Goal: Task Accomplishment & Management: Use online tool/utility

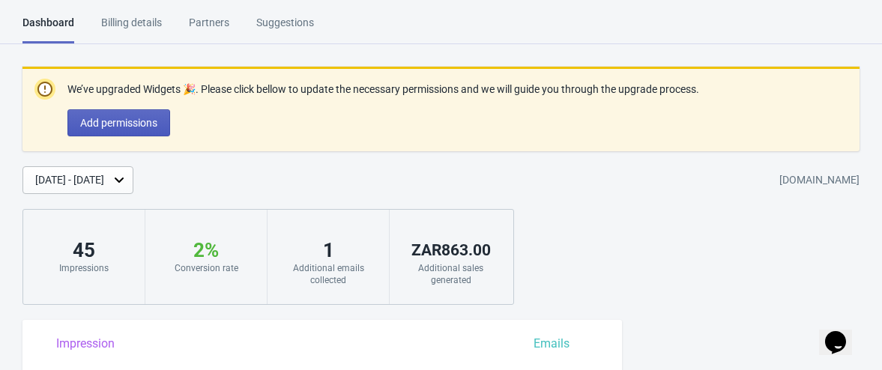
click at [155, 128] on button "Add permissions" at bounding box center [118, 122] width 103 height 27
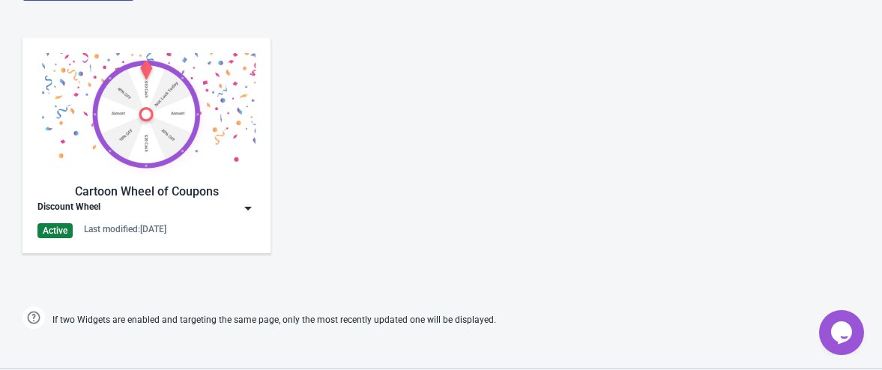
scroll to position [834, 0]
click at [249, 207] on img at bounding box center [247, 209] width 15 height 15
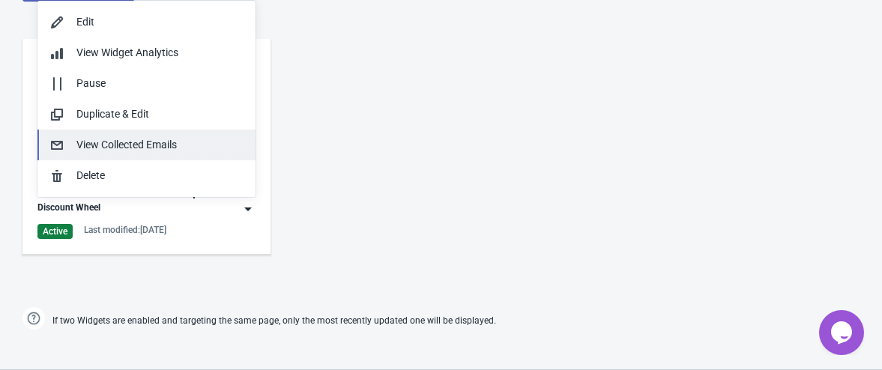
click at [183, 157] on button "View Collected Emails" at bounding box center [146, 145] width 218 height 31
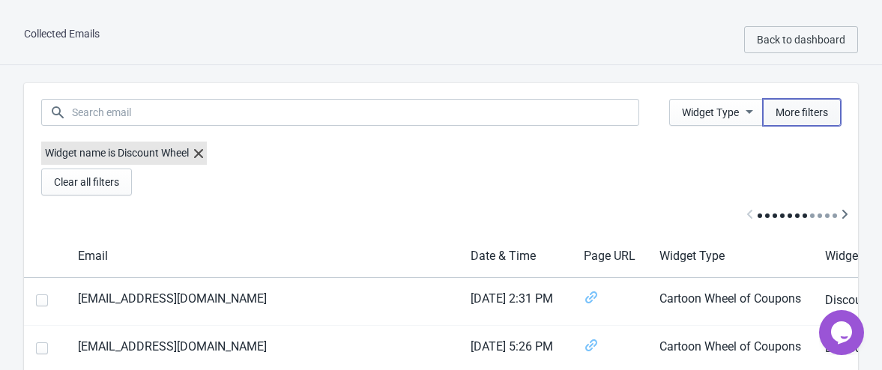
click at [786, 115] on span "More filters" at bounding box center [801, 112] width 52 height 12
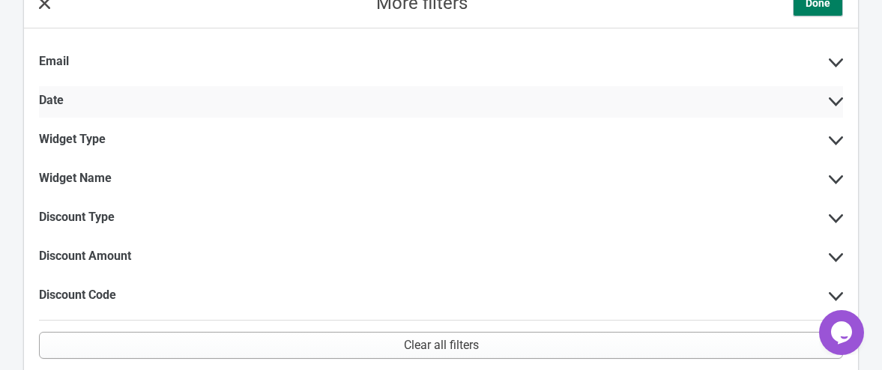
scroll to position [108, 0]
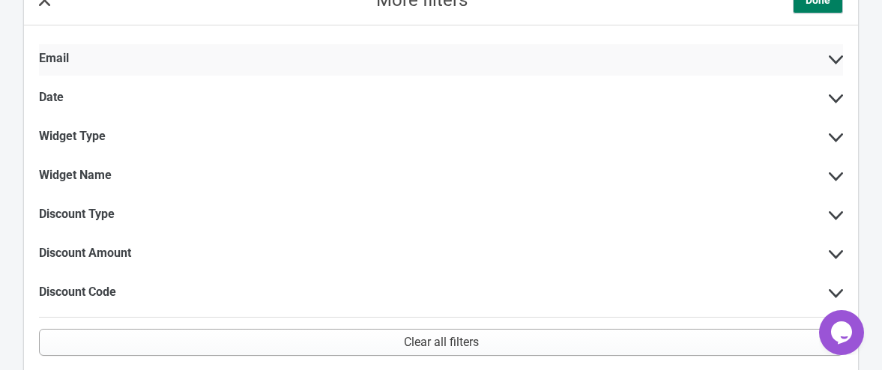
click at [836, 57] on icon at bounding box center [835, 59] width 14 height 9
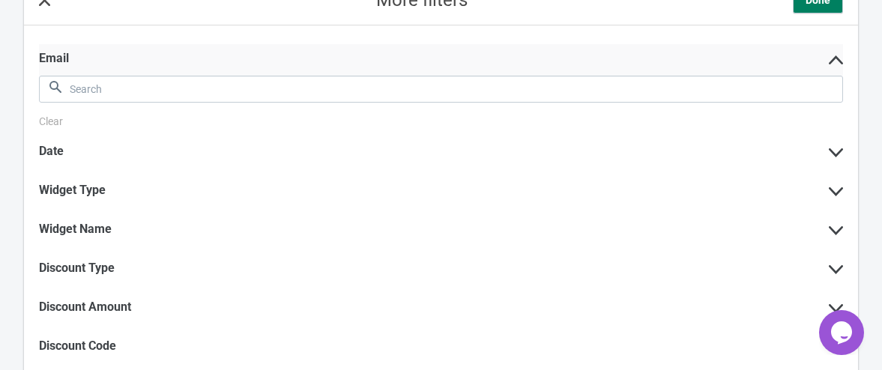
click at [834, 57] on icon at bounding box center [835, 59] width 14 height 9
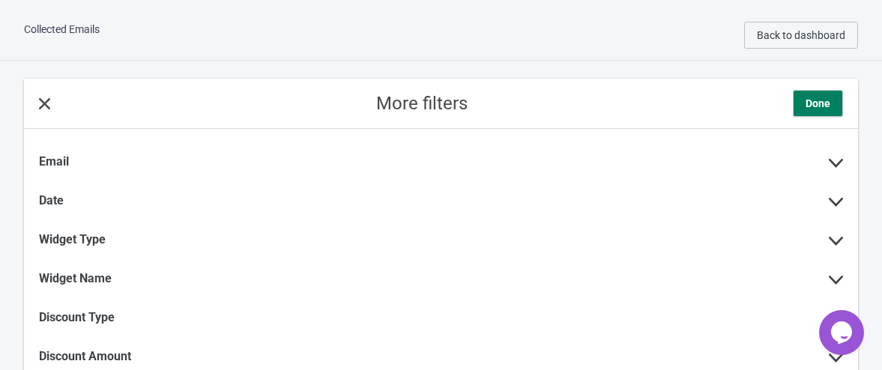
scroll to position [5, 0]
click at [830, 89] on button "Done" at bounding box center [818, 102] width 50 height 27
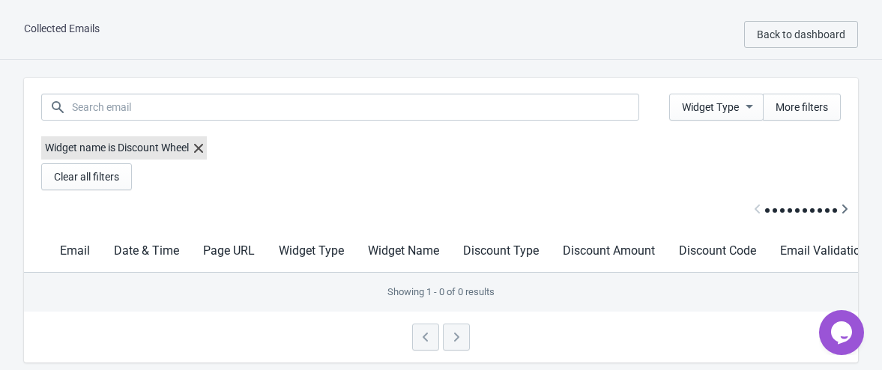
scroll to position [79, 0]
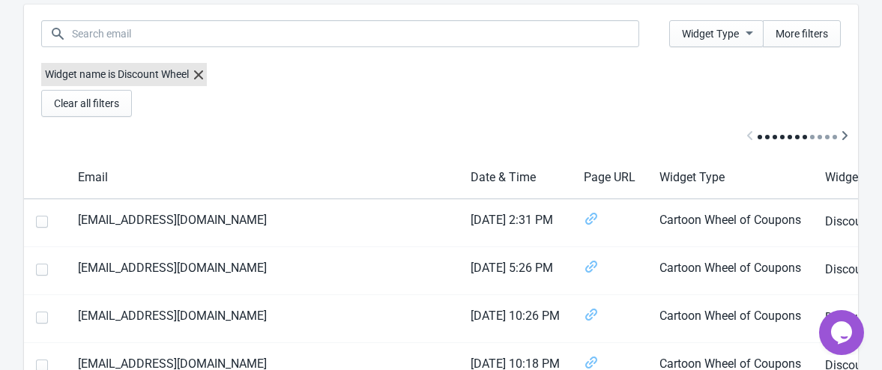
click at [471, 148] on div at bounding box center [441, 137] width 834 height 40
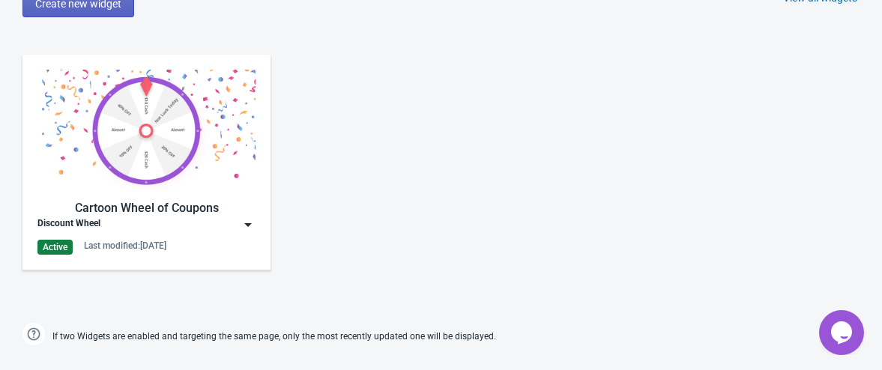
scroll to position [817, 0]
click at [249, 225] on img at bounding box center [247, 225] width 15 height 15
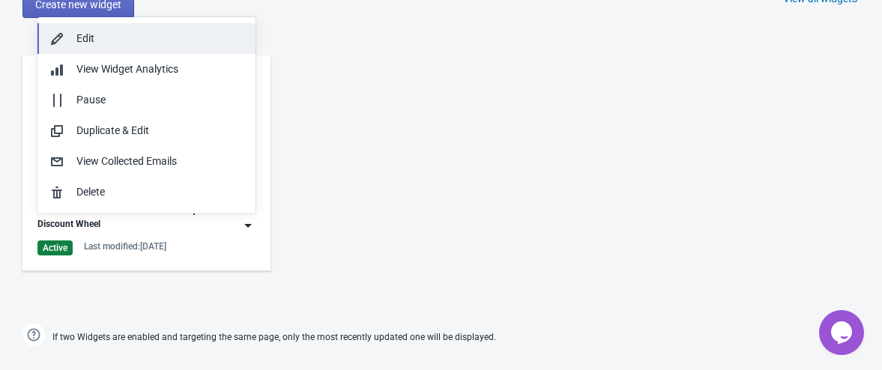
click at [147, 38] on div "Edit" at bounding box center [159, 39] width 167 height 16
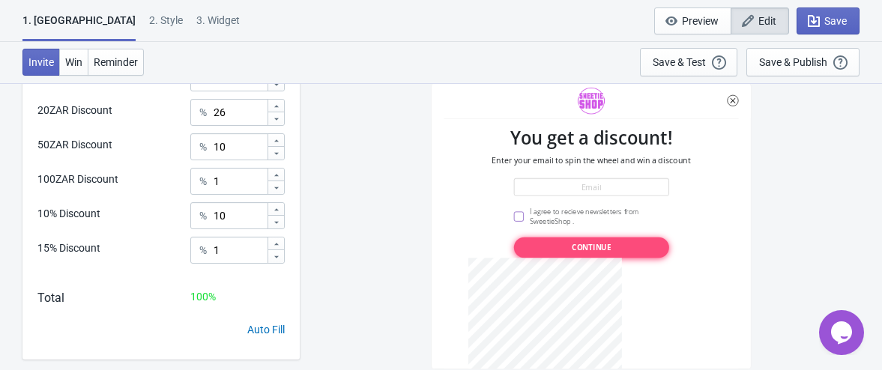
scroll to position [713, 0]
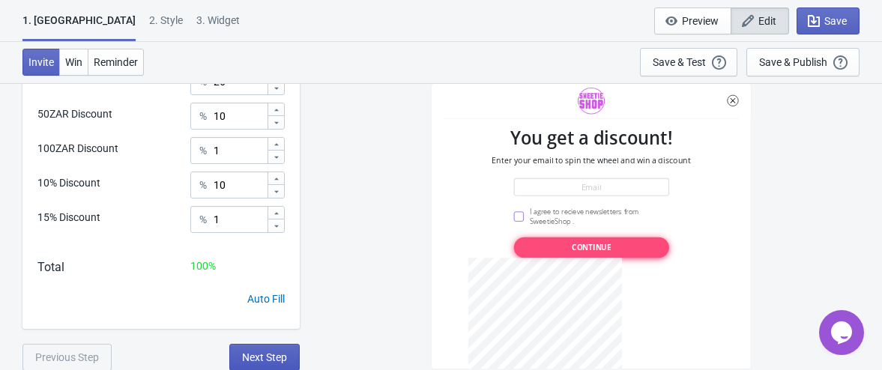
click at [261, 354] on span "Next Step" at bounding box center [264, 357] width 45 height 12
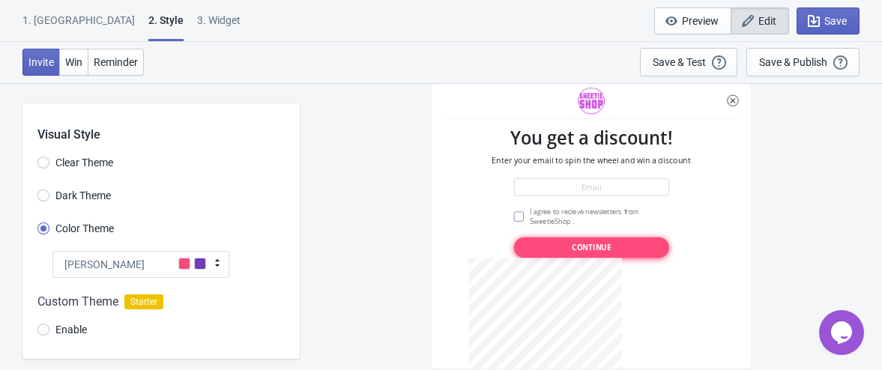
scroll to position [1, 0]
click at [107, 195] on span "Dark Theme" at bounding box center [82, 196] width 55 height 15
click at [49, 195] on input "Dark Theme" at bounding box center [43, 203] width 12 height 27
radio input "true"
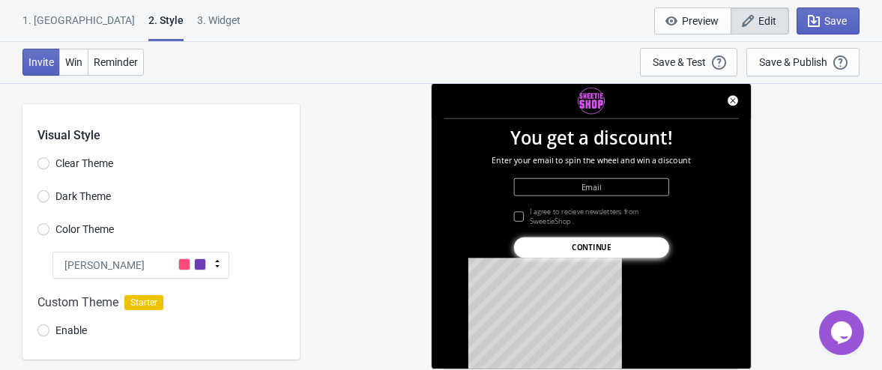
click at [76, 163] on span "Clear Theme" at bounding box center [84, 163] width 58 height 15
click at [49, 163] on input "Clear Theme" at bounding box center [43, 170] width 12 height 27
radio input "true"
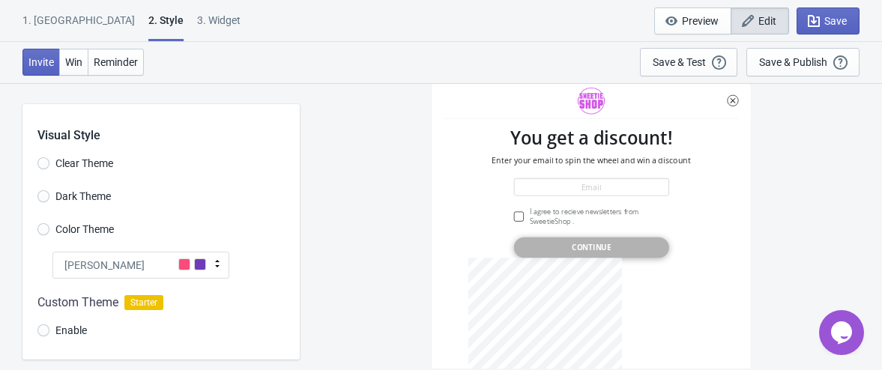
click at [91, 198] on span "Dark Theme" at bounding box center [82, 196] width 55 height 15
click at [49, 198] on input "Dark Theme" at bounding box center [43, 203] width 12 height 27
radio input "true"
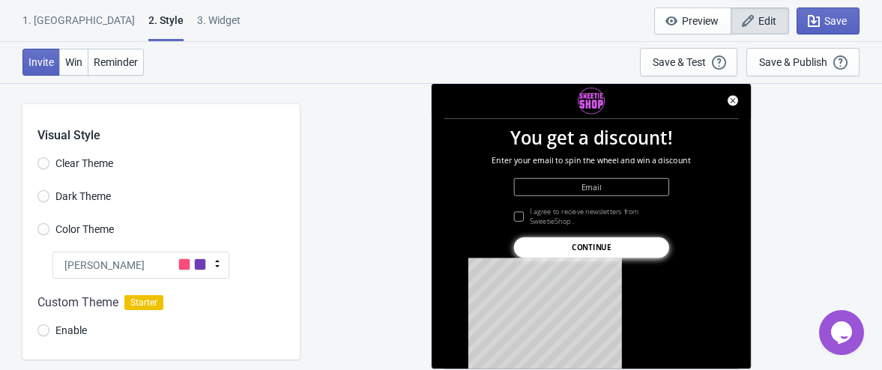
click at [96, 216] on div "Visual Style Clear Theme Dark Theme Color Theme Tada Tada Red Rose Pink World […" at bounding box center [160, 231] width 277 height 255
click at [88, 230] on span "Color Theme" at bounding box center [84, 229] width 58 height 15
click at [49, 230] on input "Color Theme" at bounding box center [43, 236] width 12 height 27
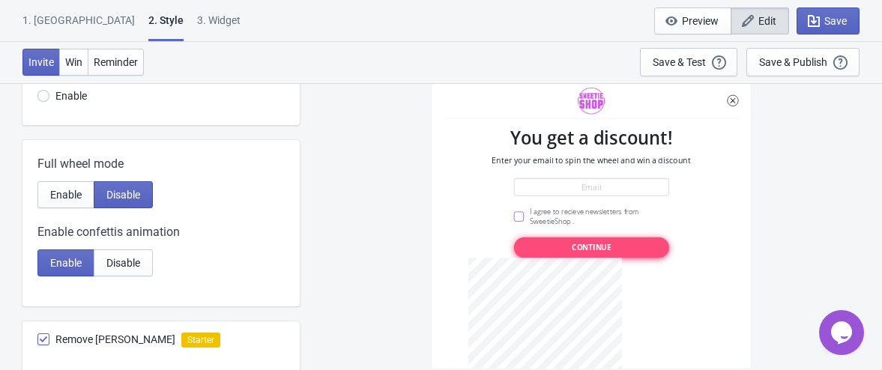
scroll to position [234, 0]
click at [60, 197] on span "Enable" at bounding box center [65, 196] width 31 height 12
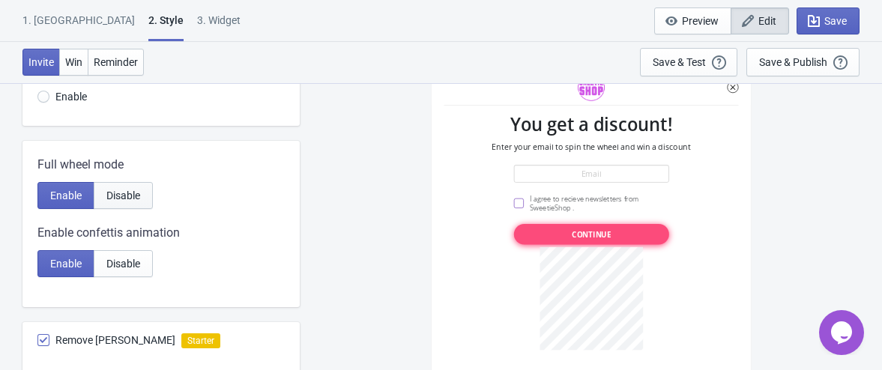
click at [130, 190] on span "Disable" at bounding box center [123, 196] width 34 height 12
radio input "true"
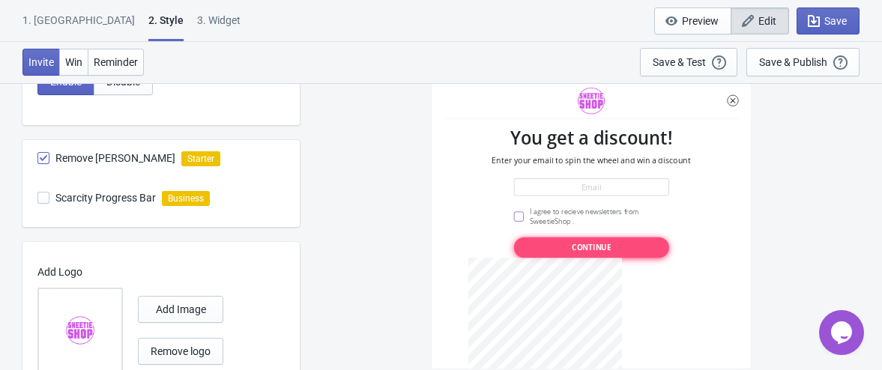
scroll to position [464, 0]
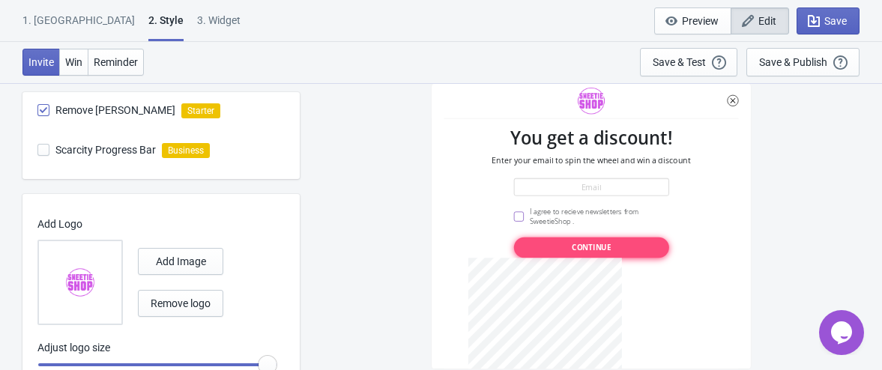
click at [42, 111] on span at bounding box center [43, 110] width 12 height 12
click at [38, 111] on input "Remove [PERSON_NAME]" at bounding box center [37, 117] width 1 height 27
checkbox input "false"
radio input "true"
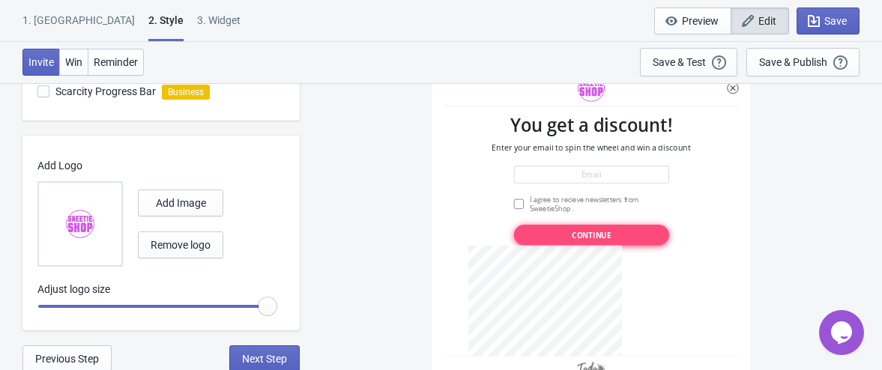
scroll to position [522, 0]
click at [277, 356] on span "Next Step" at bounding box center [264, 360] width 45 height 12
select select "once"
select select "1"
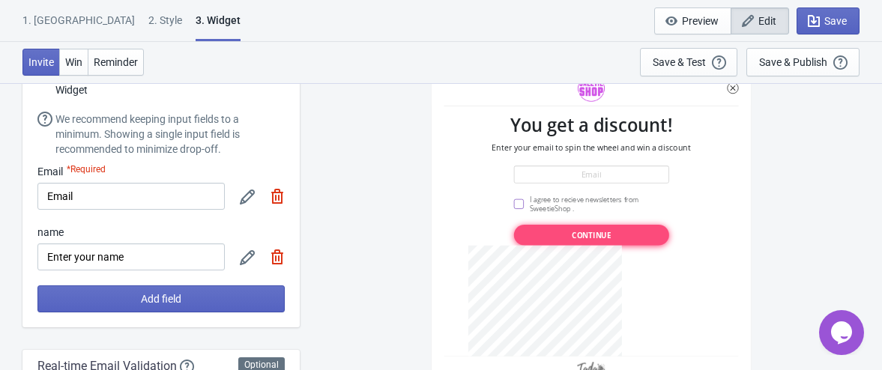
scroll to position [82, 0]
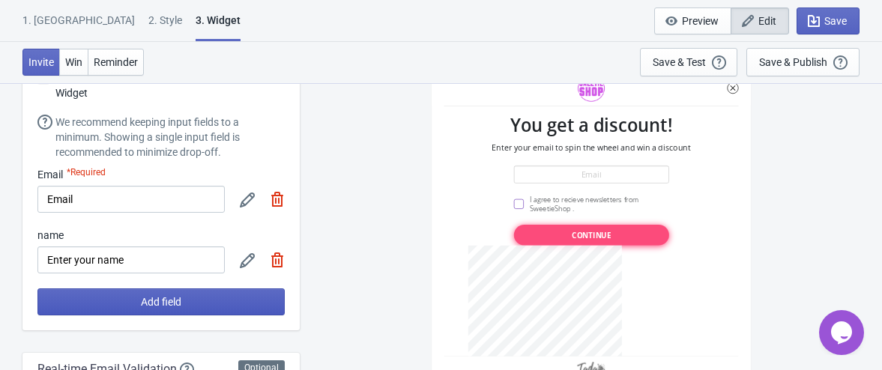
click at [186, 300] on button "Add field" at bounding box center [160, 301] width 247 height 27
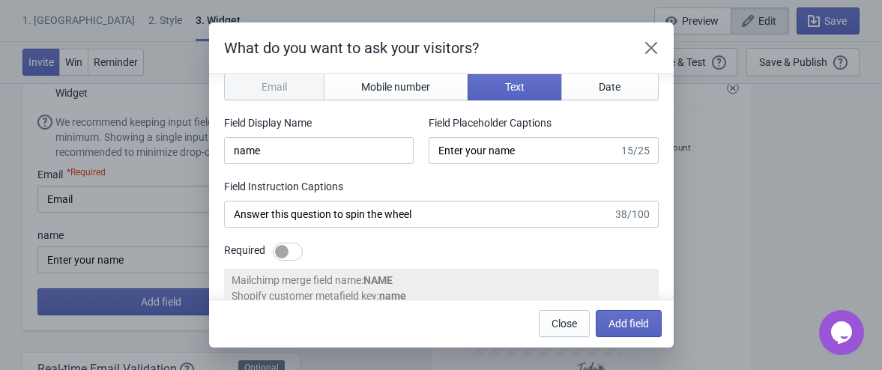
scroll to position [16, 0]
click at [643, 42] on icon "Close" at bounding box center [650, 47] width 15 height 15
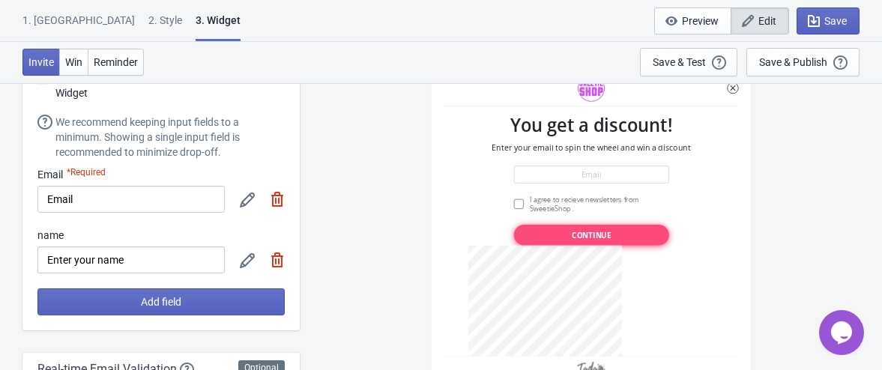
click at [246, 205] on icon at bounding box center [247, 200] width 15 height 15
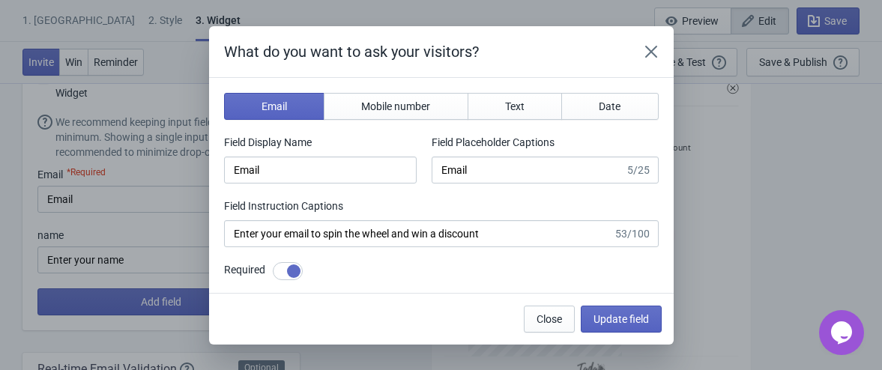
scroll to position [0, 0]
click at [649, 53] on icon "Close" at bounding box center [650, 51] width 12 height 12
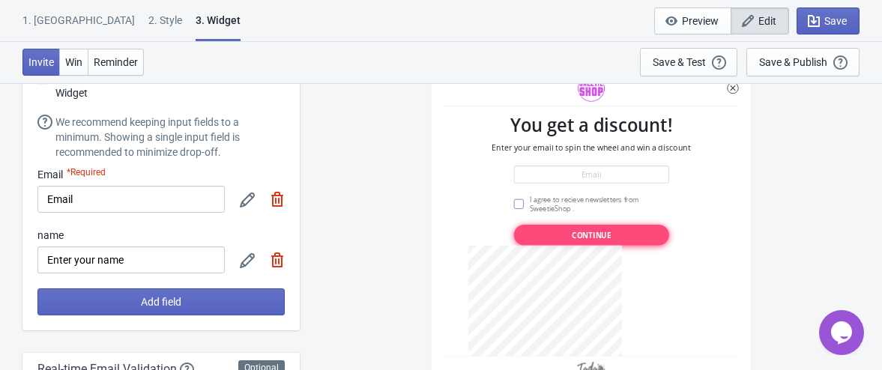
click at [240, 264] on icon at bounding box center [247, 260] width 15 height 15
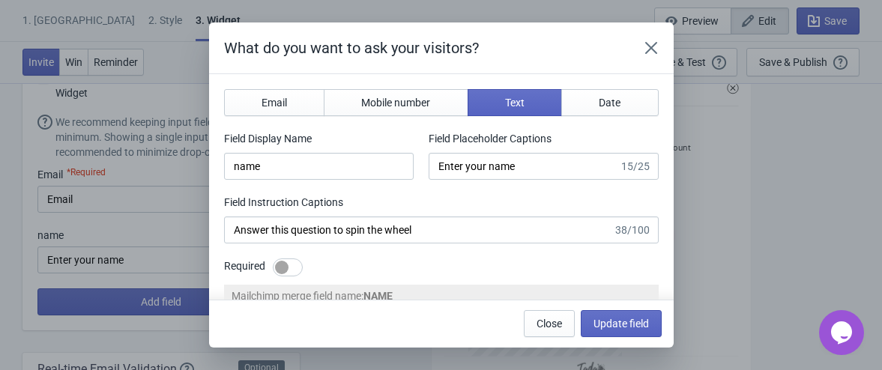
scroll to position [0, 0]
click at [285, 263] on div at bounding box center [281, 267] width 13 height 13
checkbox input "true"
click at [613, 332] on button "Update field" at bounding box center [621, 323] width 81 height 27
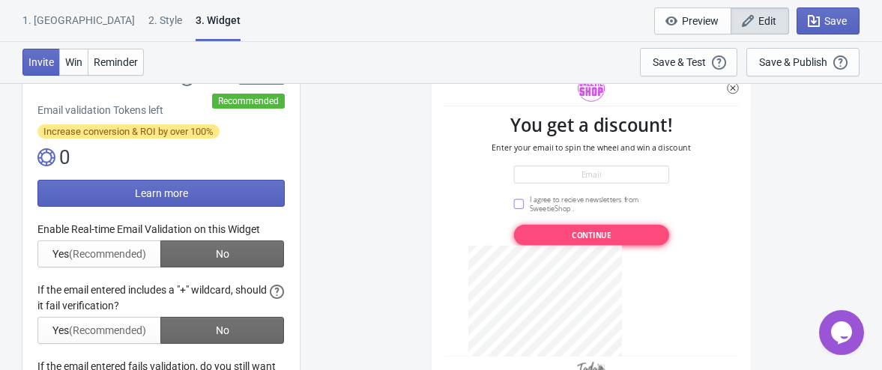
scroll to position [373, 0]
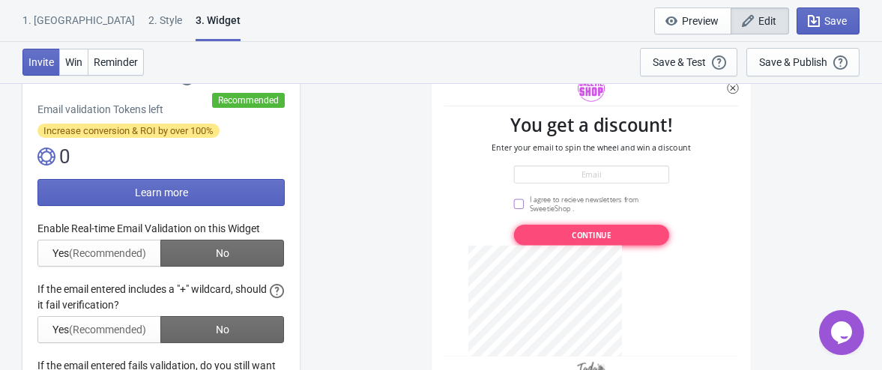
click at [121, 247] on div at bounding box center [160, 320] width 247 height 199
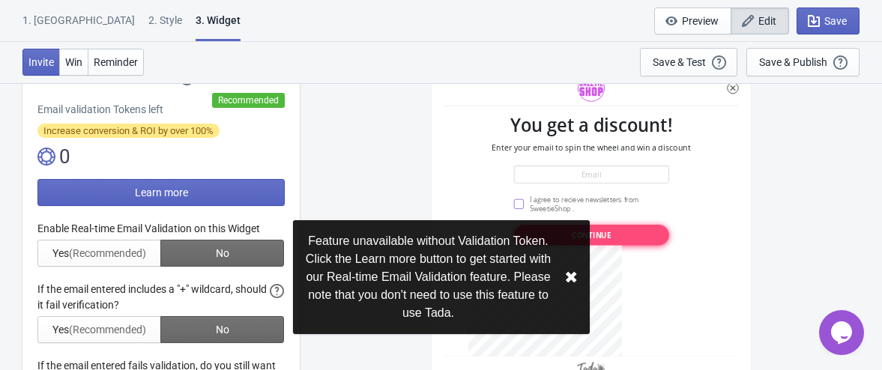
click at [336, 192] on div "SASDERWERT3H You get a discount! Enter your email to spin the wheel and win a d…" at bounding box center [590, 225] width 567 height 287
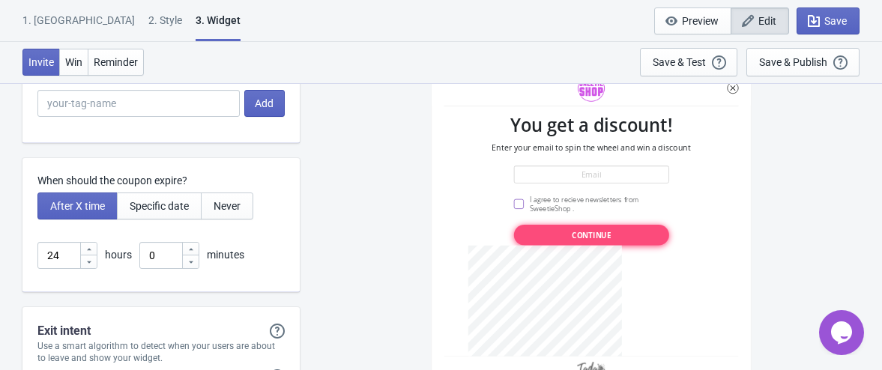
scroll to position [4060, 0]
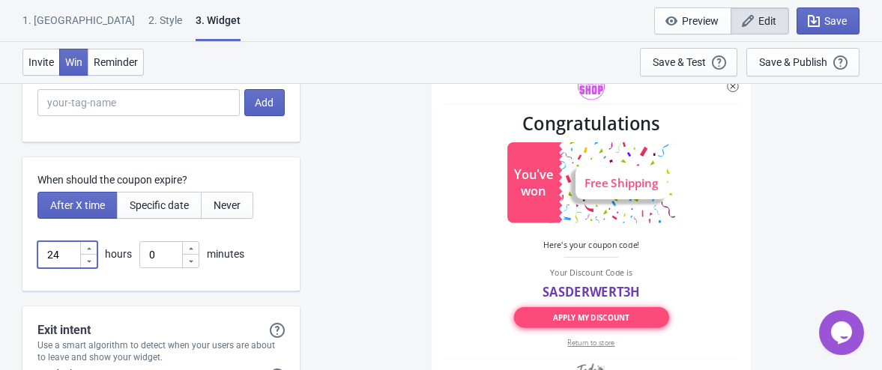
drag, startPoint x: 65, startPoint y: 252, endPoint x: 25, endPoint y: 257, distance: 40.8
click at [25, 257] on div "When should the coupon expire? After X time Specific date Never 24 hours 0 minu…" at bounding box center [160, 224] width 277 height 134
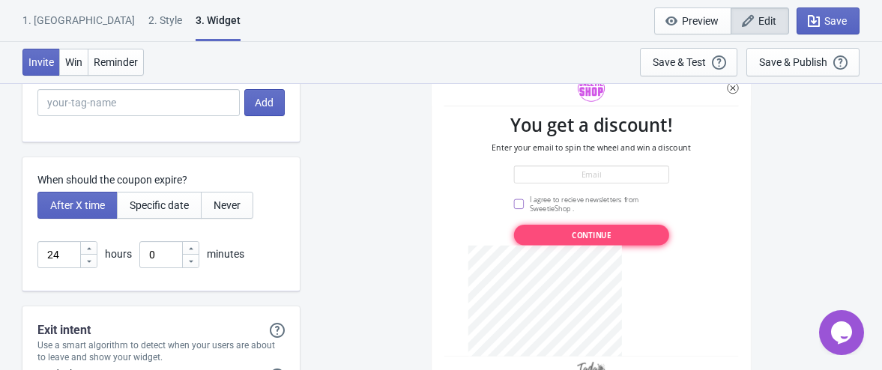
click at [25, 257] on div "When should the coupon expire? After X time Specific date Never 24 hours 0 minu…" at bounding box center [160, 224] width 277 height 134
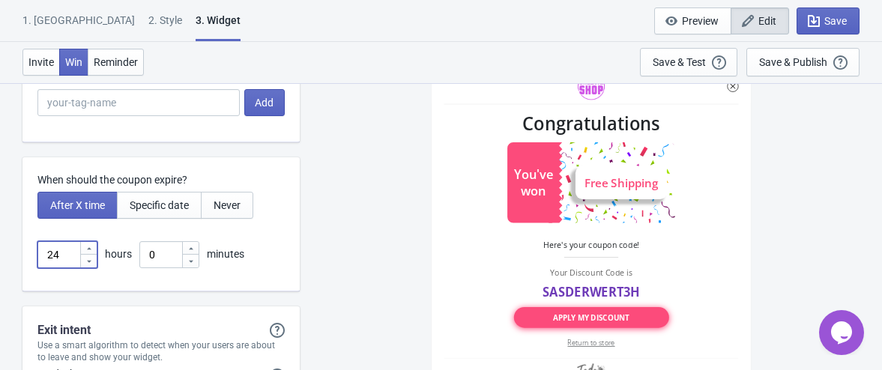
click at [65, 247] on input "24" at bounding box center [58, 254] width 42 height 27
click at [287, 281] on div "When should the coupon expire? After X time Specific date Never 24 hours 0 minu…" at bounding box center [160, 224] width 277 height 134
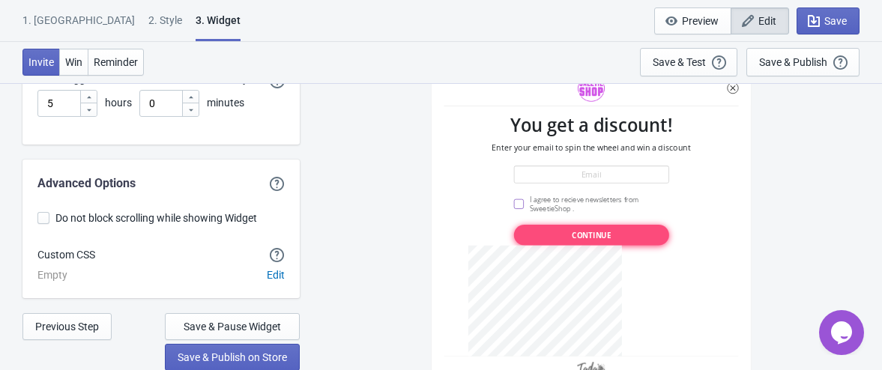
scroll to position [4473, 0]
click at [243, 354] on span "Save & Publish on Store" at bounding box center [232, 357] width 109 height 12
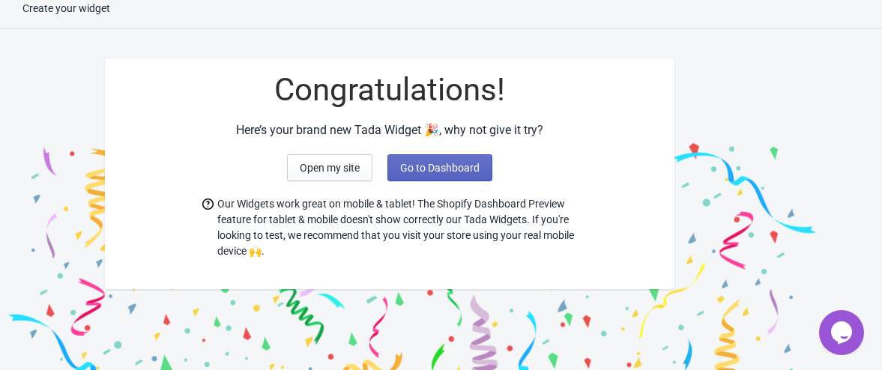
scroll to position [65, 0]
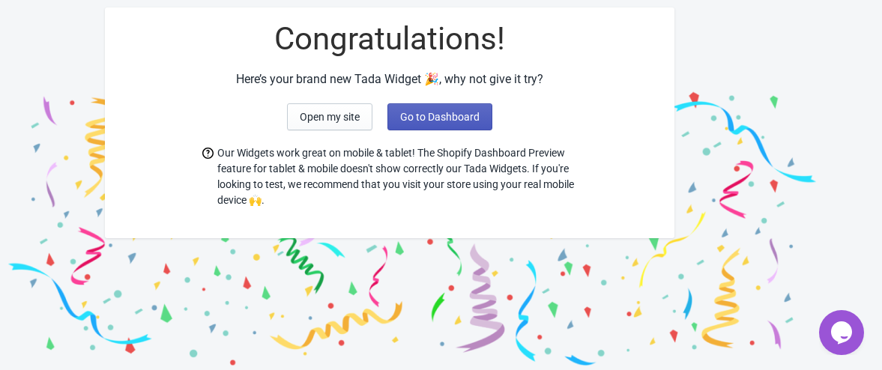
click at [440, 115] on span "Go to Dashboard" at bounding box center [439, 117] width 79 height 12
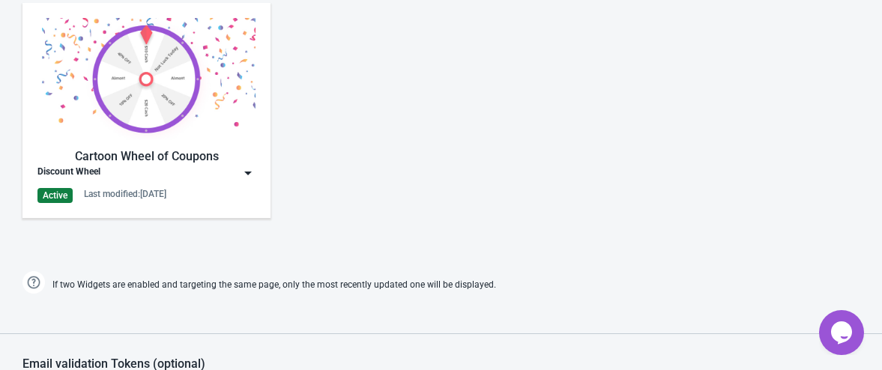
scroll to position [870, 0]
click at [249, 173] on img at bounding box center [247, 173] width 15 height 15
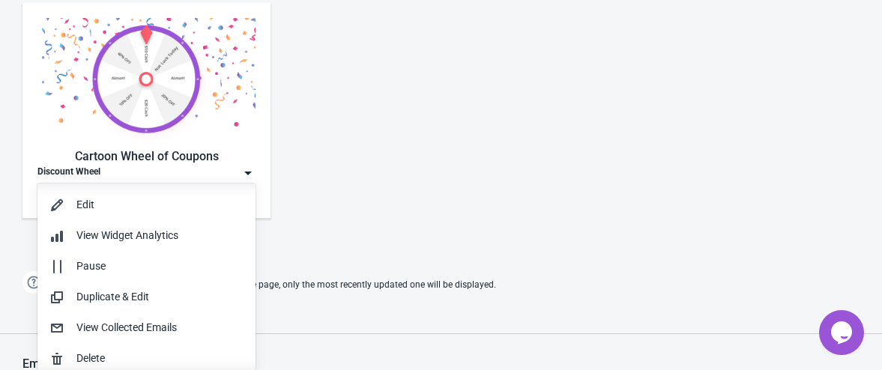
scroll to position [1, 0]
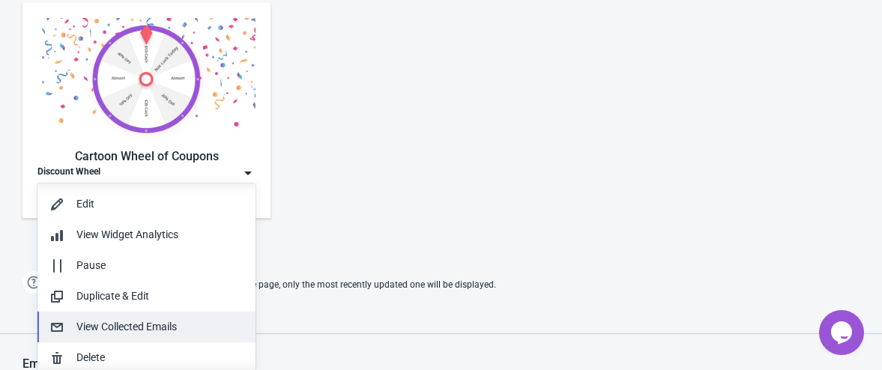
click at [169, 317] on button "View Collected Emails" at bounding box center [146, 327] width 218 height 31
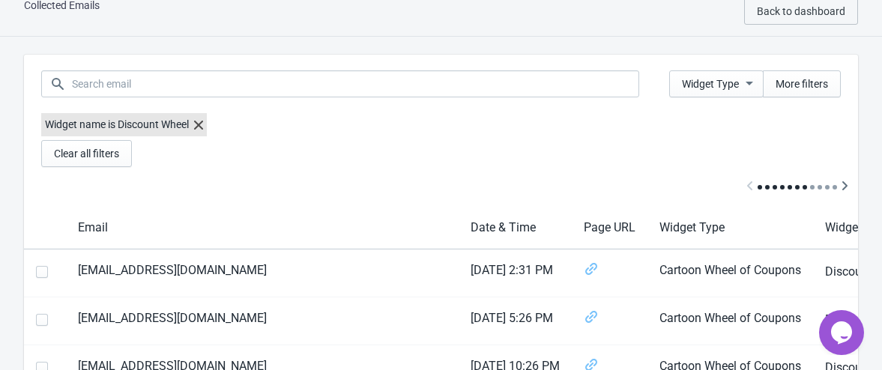
scroll to position [28, 0]
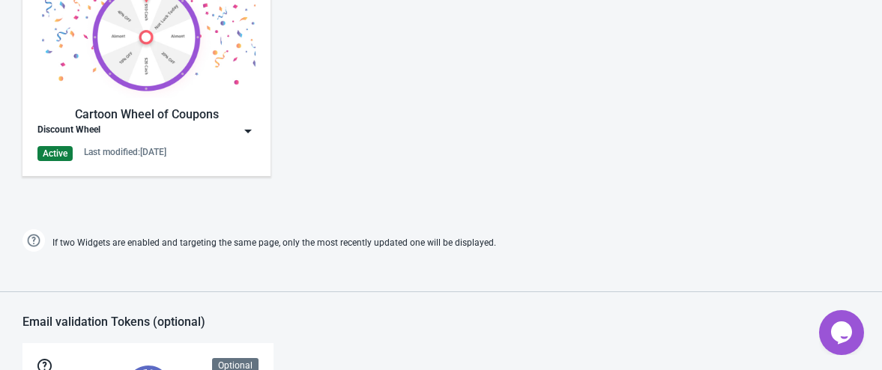
scroll to position [915, 0]
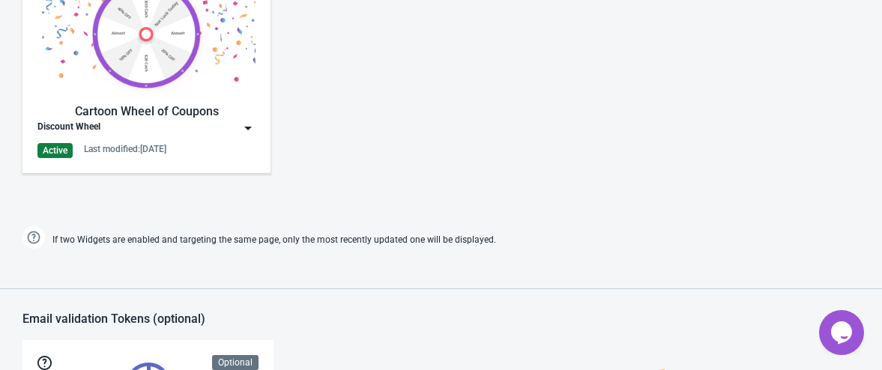
click at [252, 131] on img at bounding box center [247, 128] width 15 height 15
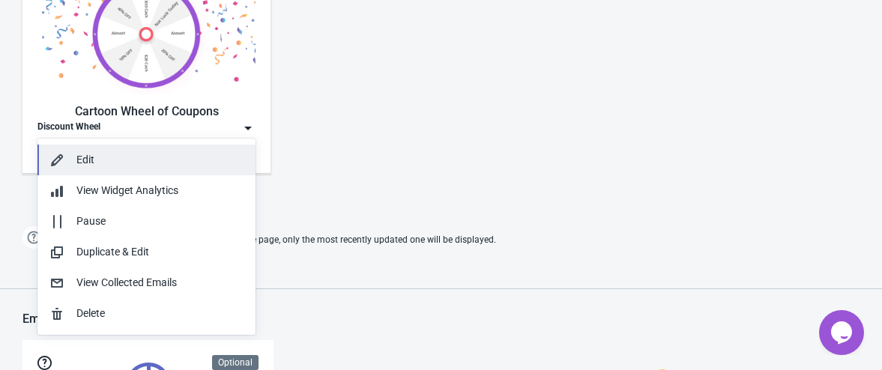
click at [147, 145] on button "Edit" at bounding box center [146, 160] width 218 height 31
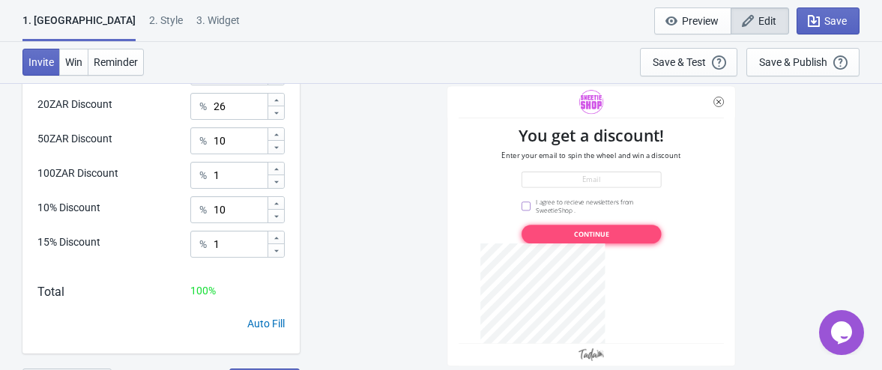
scroll to position [713, 0]
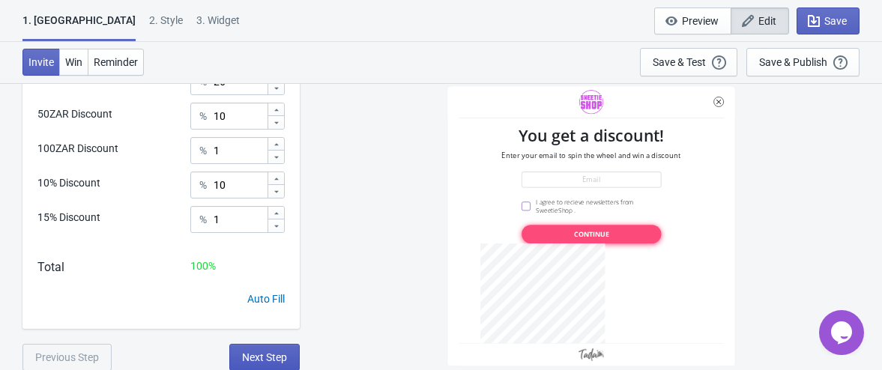
click at [270, 354] on span "Next Step" at bounding box center [264, 357] width 45 height 12
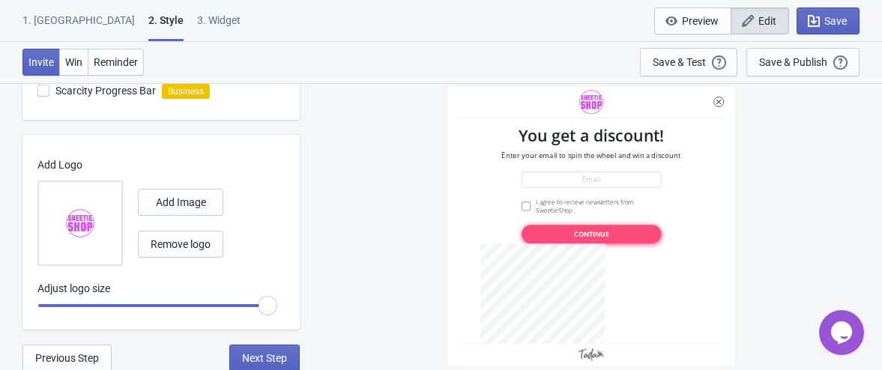
scroll to position [523, 0]
click at [242, 361] on span "Next Step" at bounding box center [264, 359] width 45 height 12
select select "once"
select select "1"
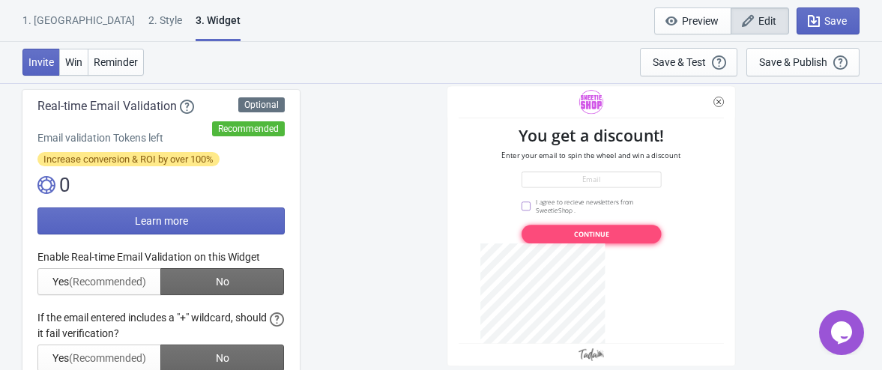
scroll to position [345, 0]
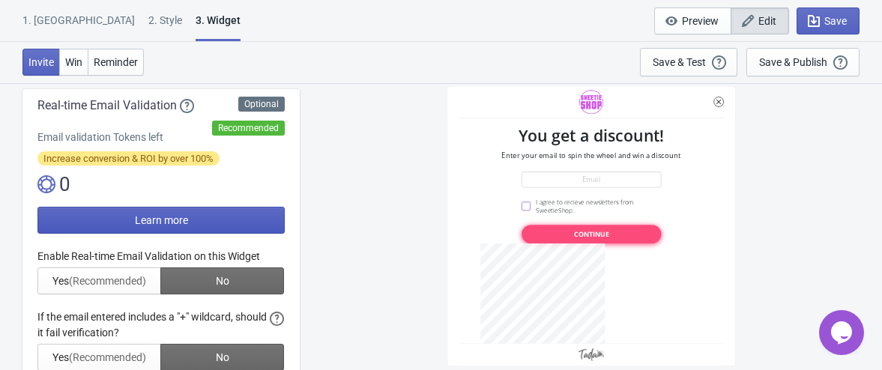
click at [213, 228] on button "Learn more" at bounding box center [160, 220] width 247 height 27
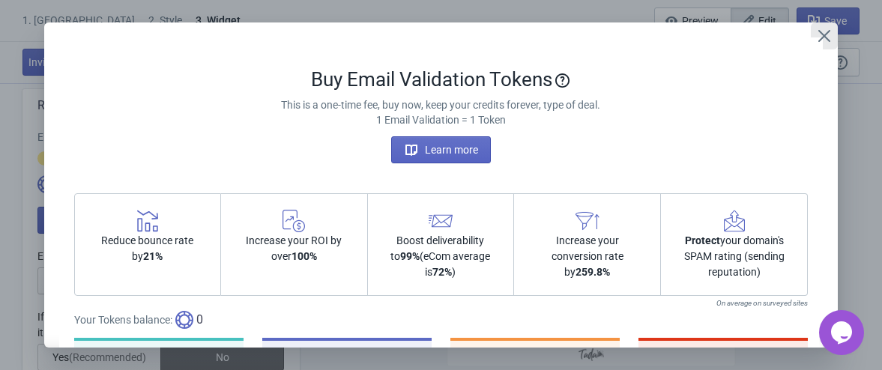
click at [821, 38] on icon "Close" at bounding box center [824, 36] width 12 height 12
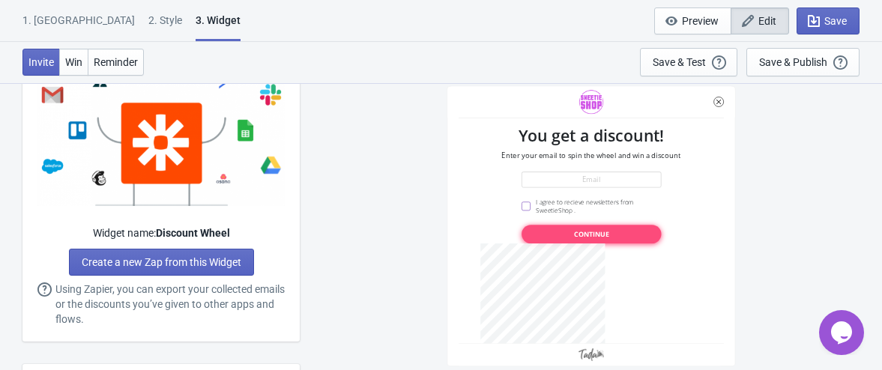
scroll to position [947, 0]
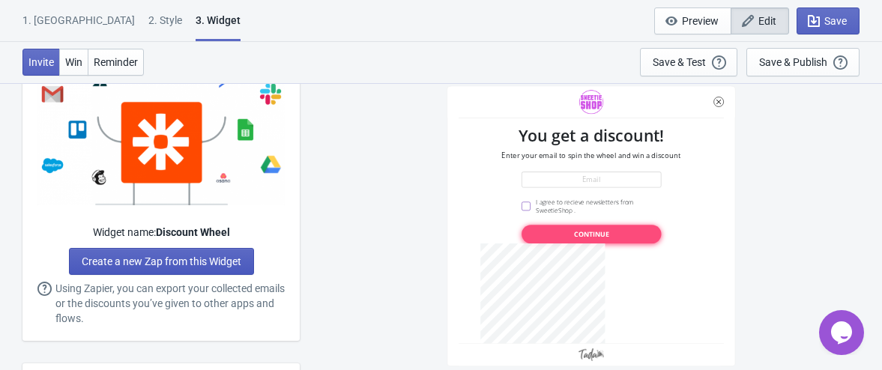
click at [151, 266] on span "Create a new Zap from this Widget" at bounding box center [162, 261] width 160 height 12
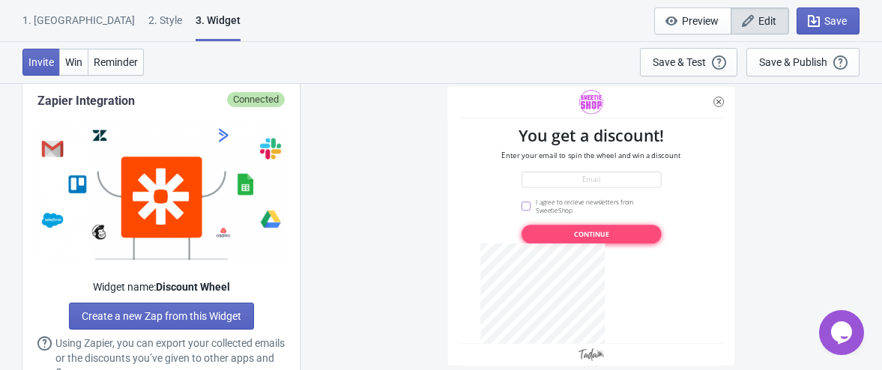
scroll to position [893, 0]
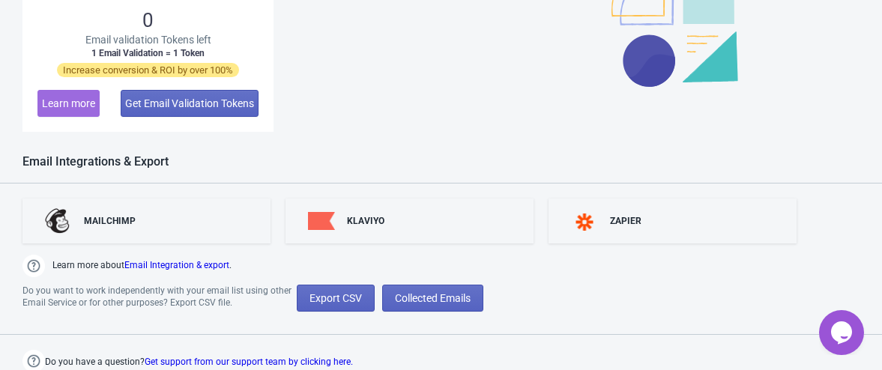
scroll to position [1322, 0]
click at [452, 309] on button "Collected Emails" at bounding box center [432, 298] width 101 height 27
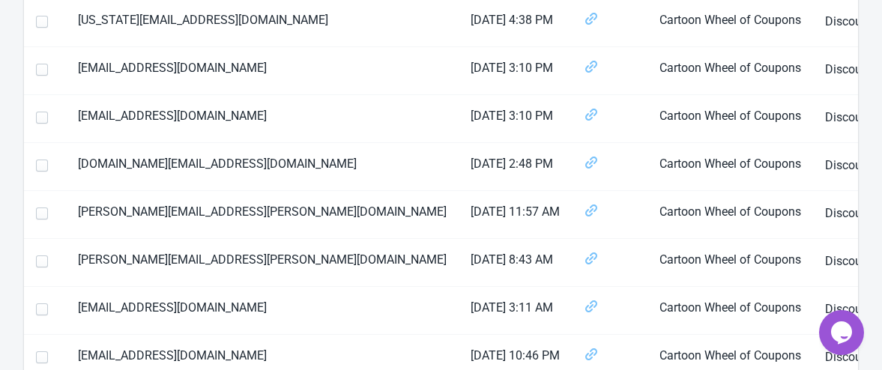
scroll to position [2420, 0]
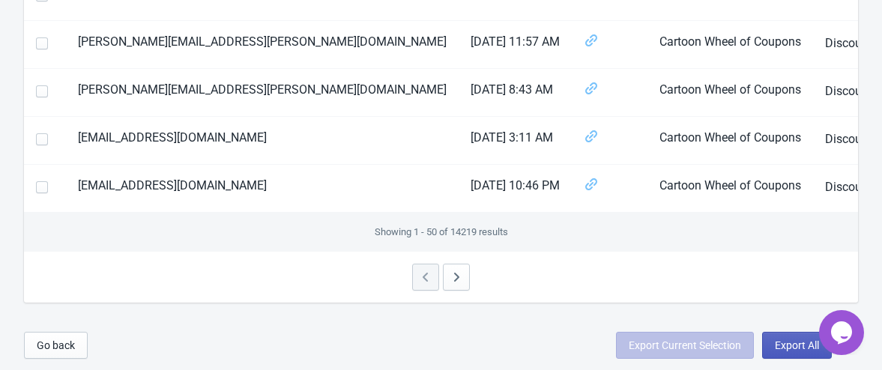
click at [790, 351] on button "Export All" at bounding box center [797, 345] width 70 height 27
select select "2025"
select select "10"
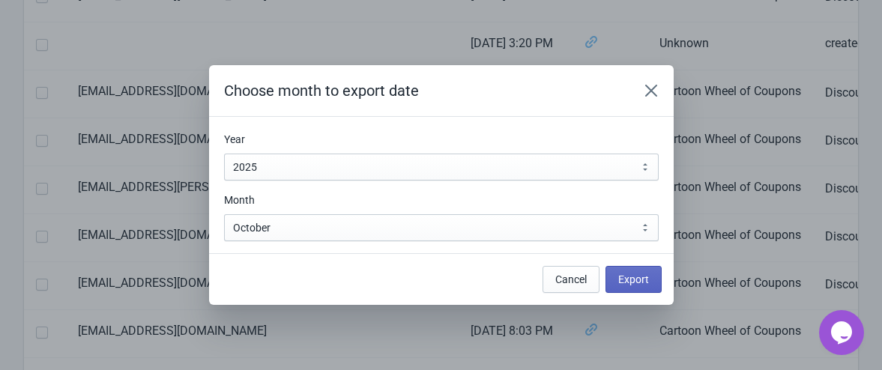
scroll to position [0, 0]
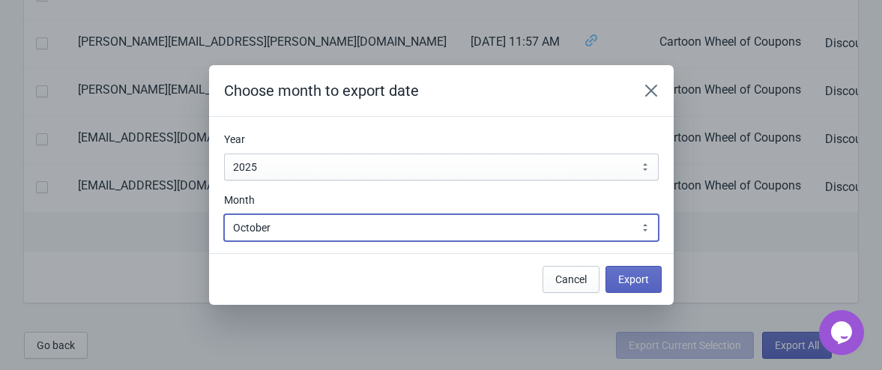
click at [616, 223] on select "January February March April May June July August September October November De…" at bounding box center [441, 227] width 434 height 27
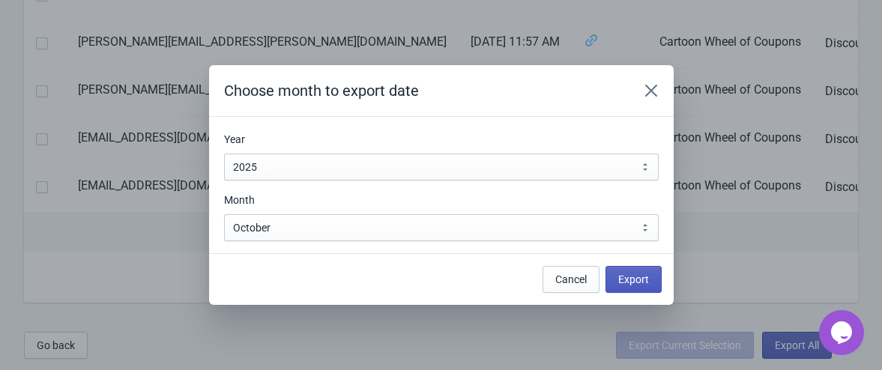
click at [634, 281] on span "Export" at bounding box center [633, 279] width 31 height 12
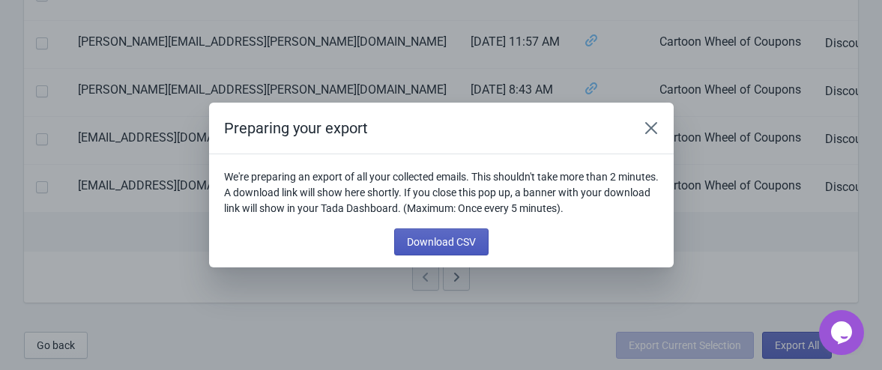
click at [468, 249] on button "Download CSV" at bounding box center [441, 241] width 94 height 27
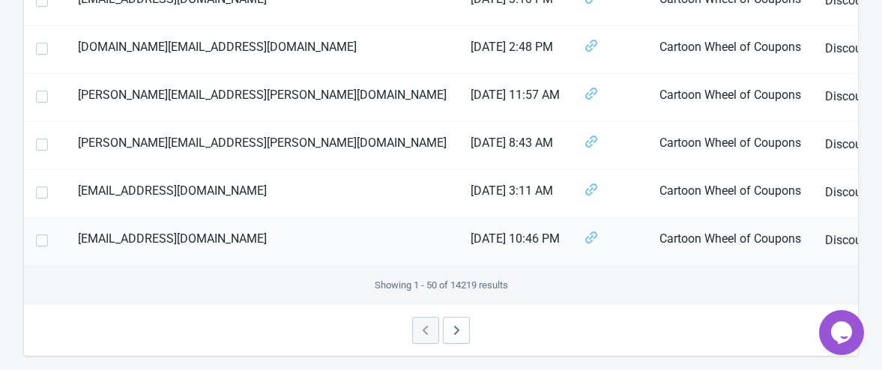
scroll to position [2420, 0]
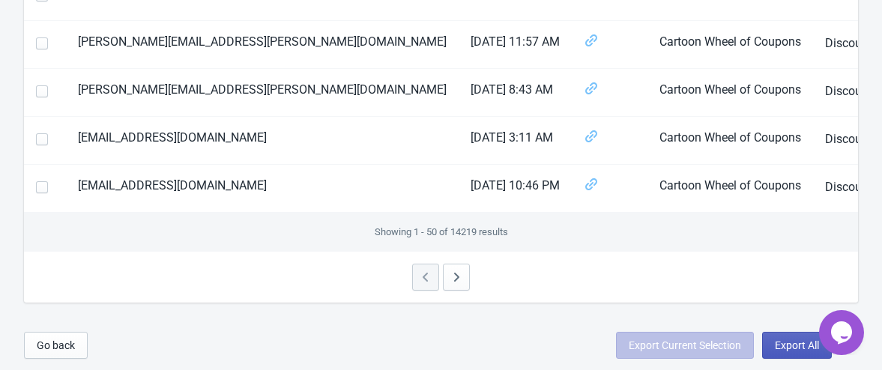
click at [799, 341] on span "Export All" at bounding box center [797, 345] width 44 height 12
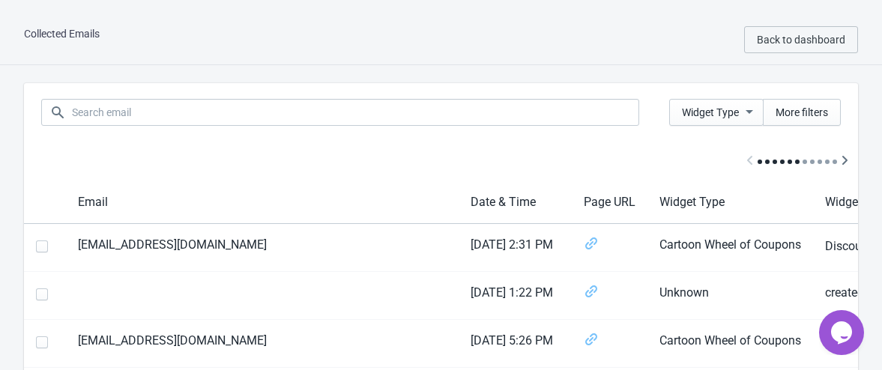
select select "2025"
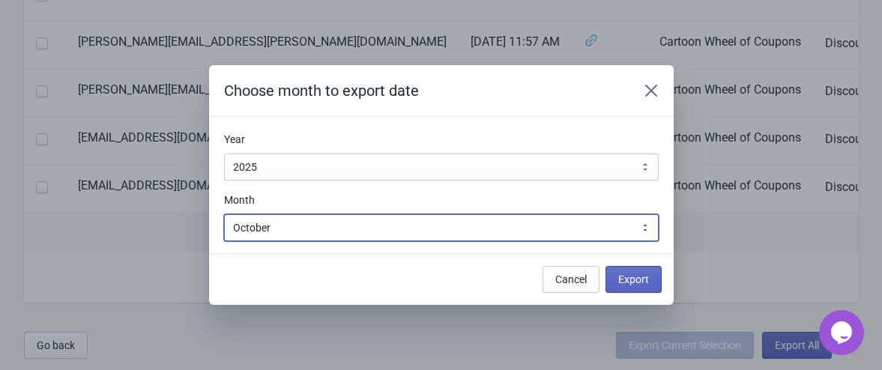
click at [430, 220] on select "January February March April May June July August September October November De…" at bounding box center [441, 227] width 434 height 27
select select "9"
click at [224, 214] on select "January February March April May June July August September October November De…" at bounding box center [441, 227] width 434 height 27
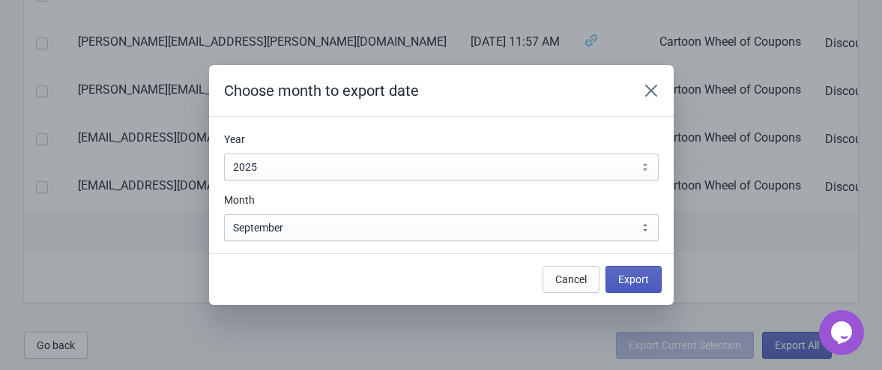
click at [624, 280] on span "Export" at bounding box center [633, 279] width 31 height 12
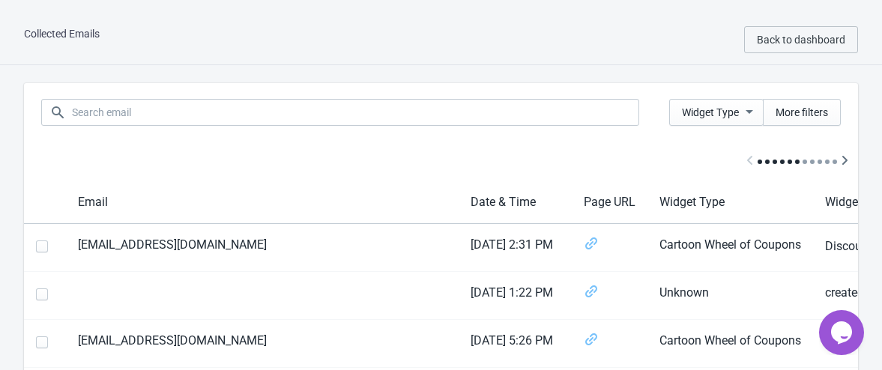
scroll to position [2420, 0]
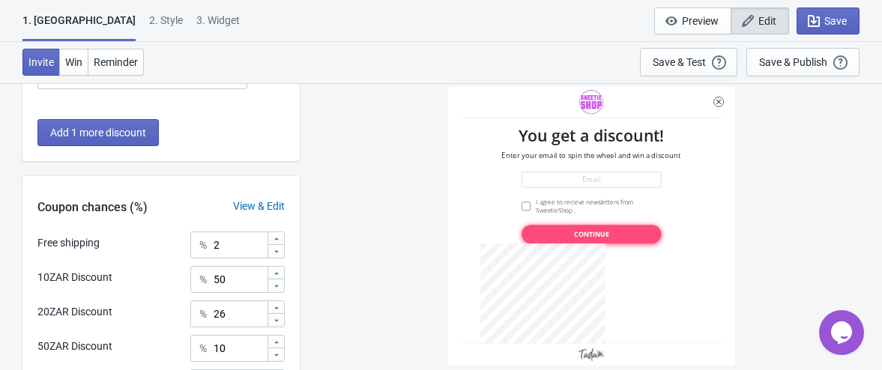
scroll to position [385, 0]
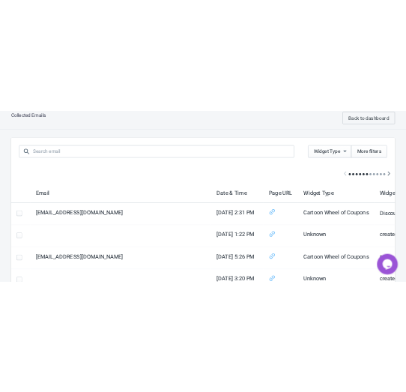
scroll to position [318, 0]
